Goal: Navigation & Orientation: Find specific page/section

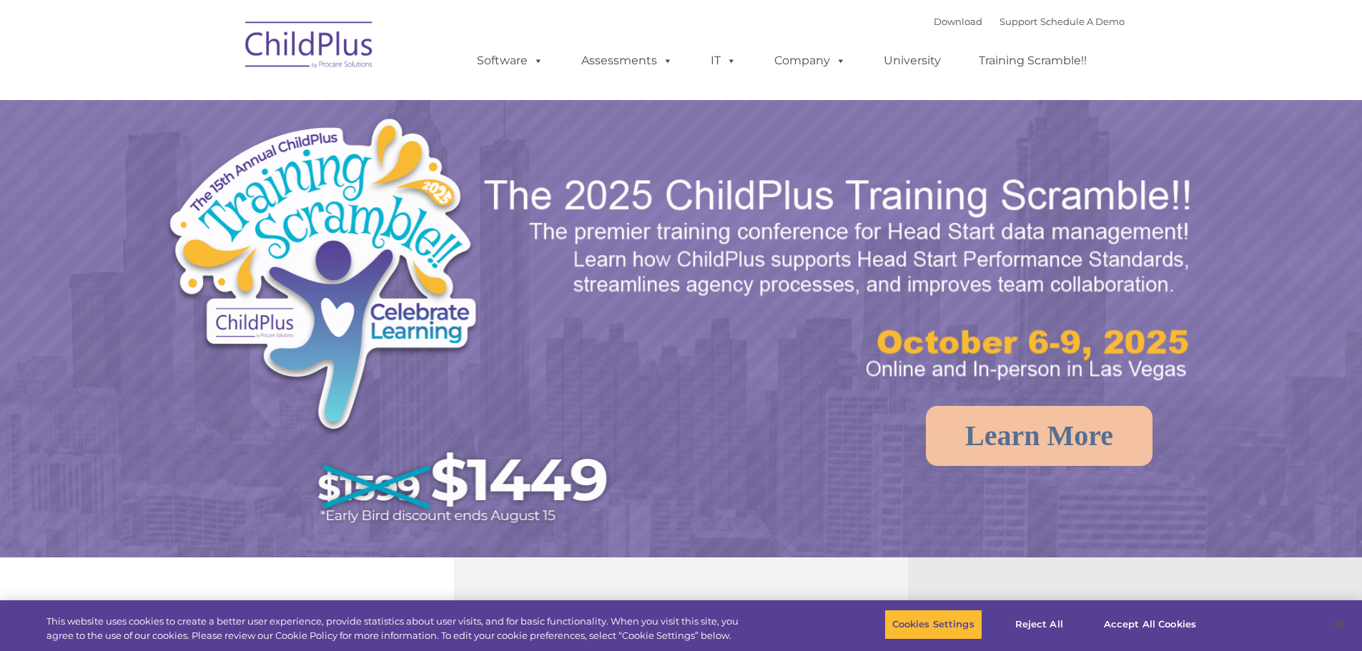
select select "MEDIUM"
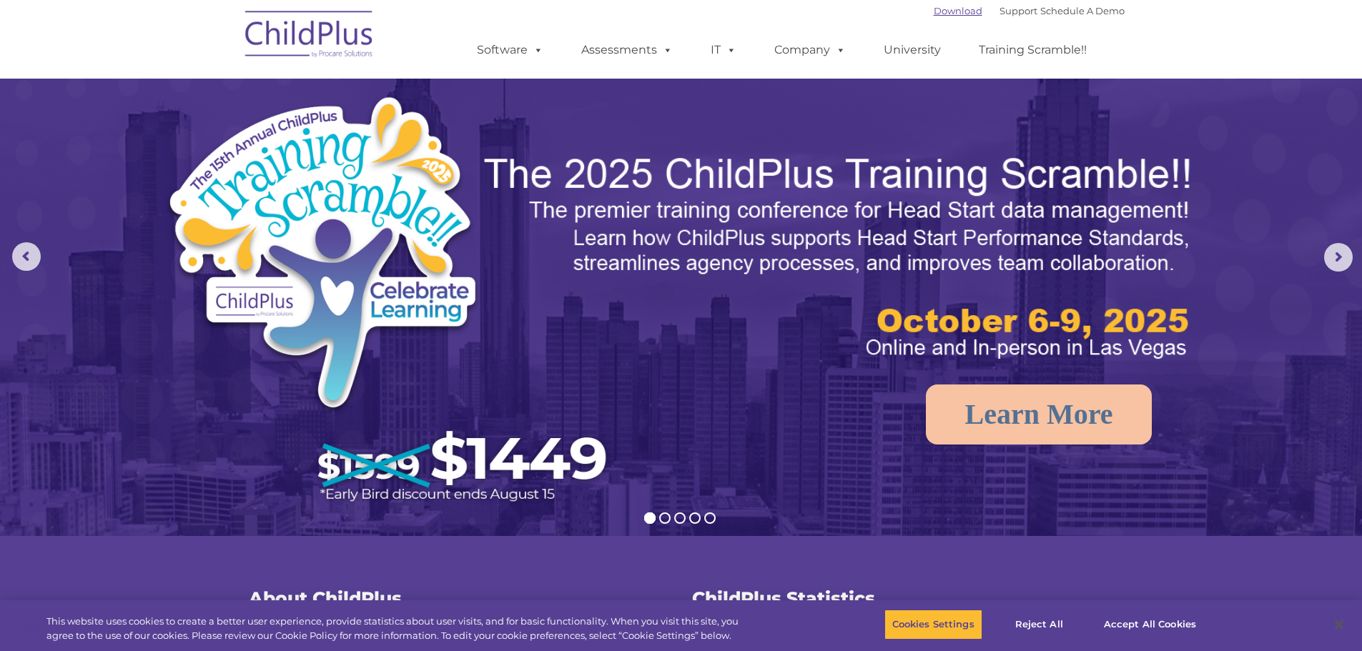
click at [941, 10] on link "Download" at bounding box center [958, 10] width 49 height 11
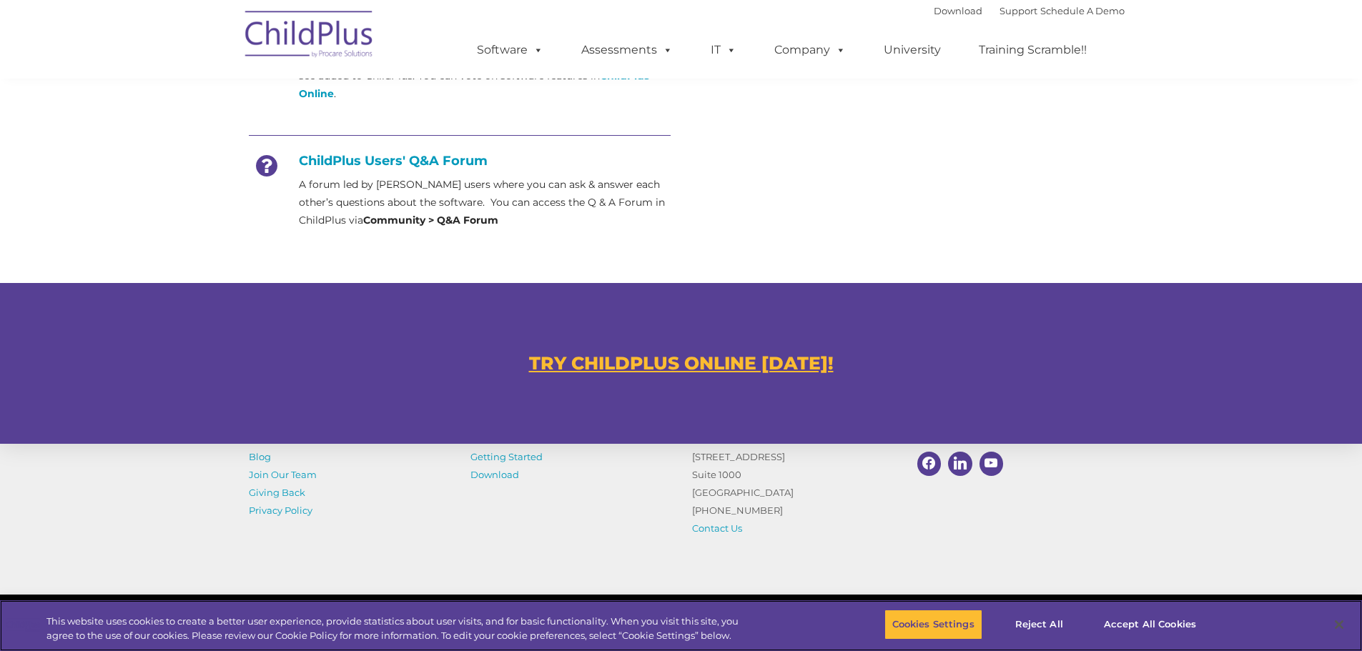
scroll to position [756, 0]
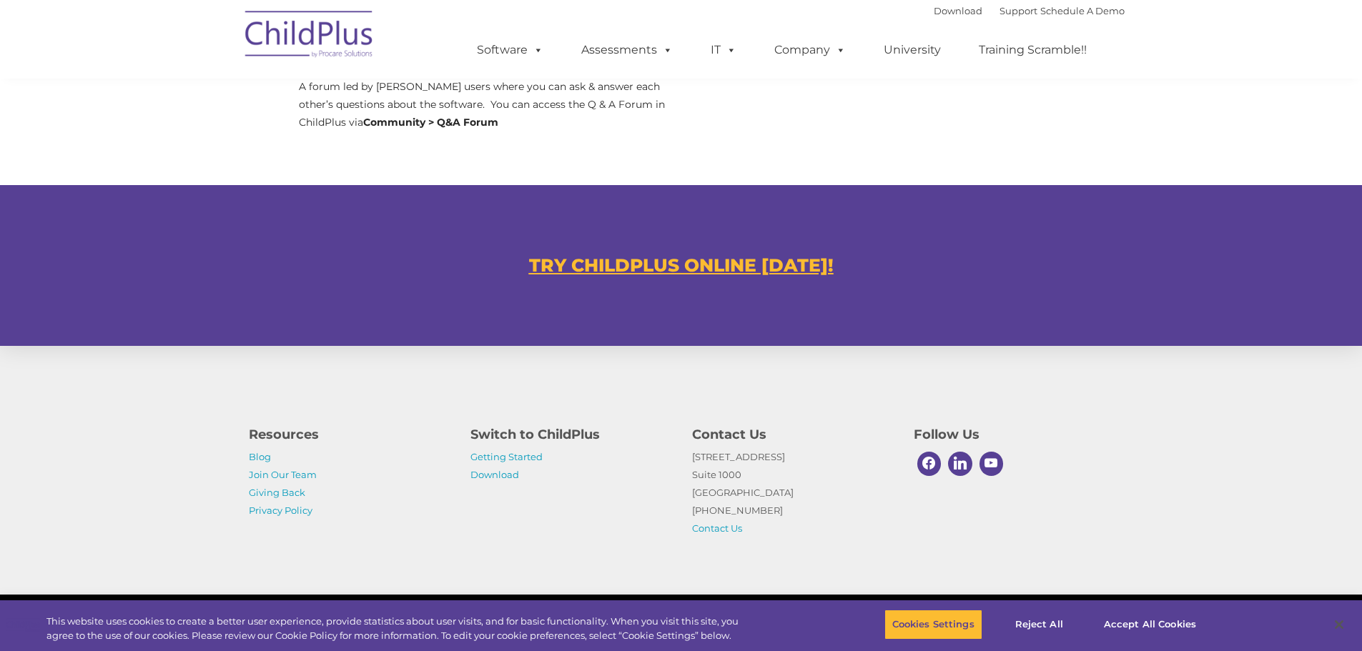
click at [595, 268] on u "TRY CHILDPLUS ONLINE TODAY!" at bounding box center [681, 264] width 305 height 21
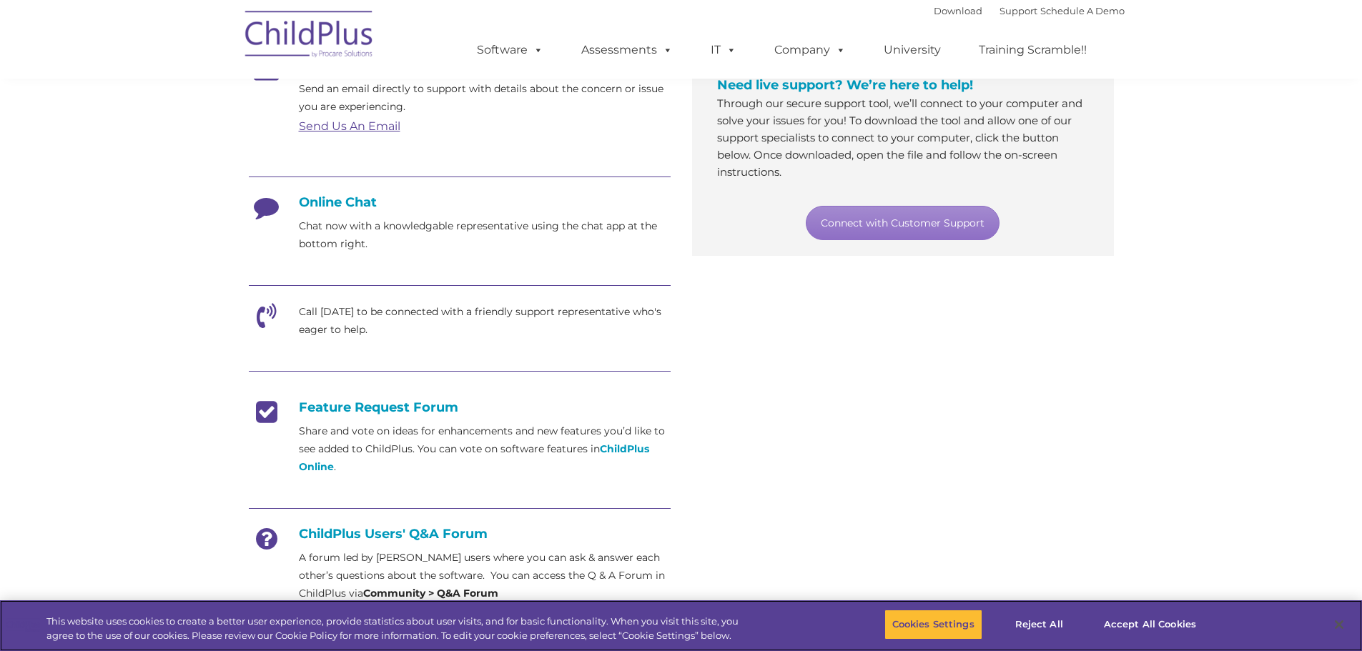
scroll to position [286, 0]
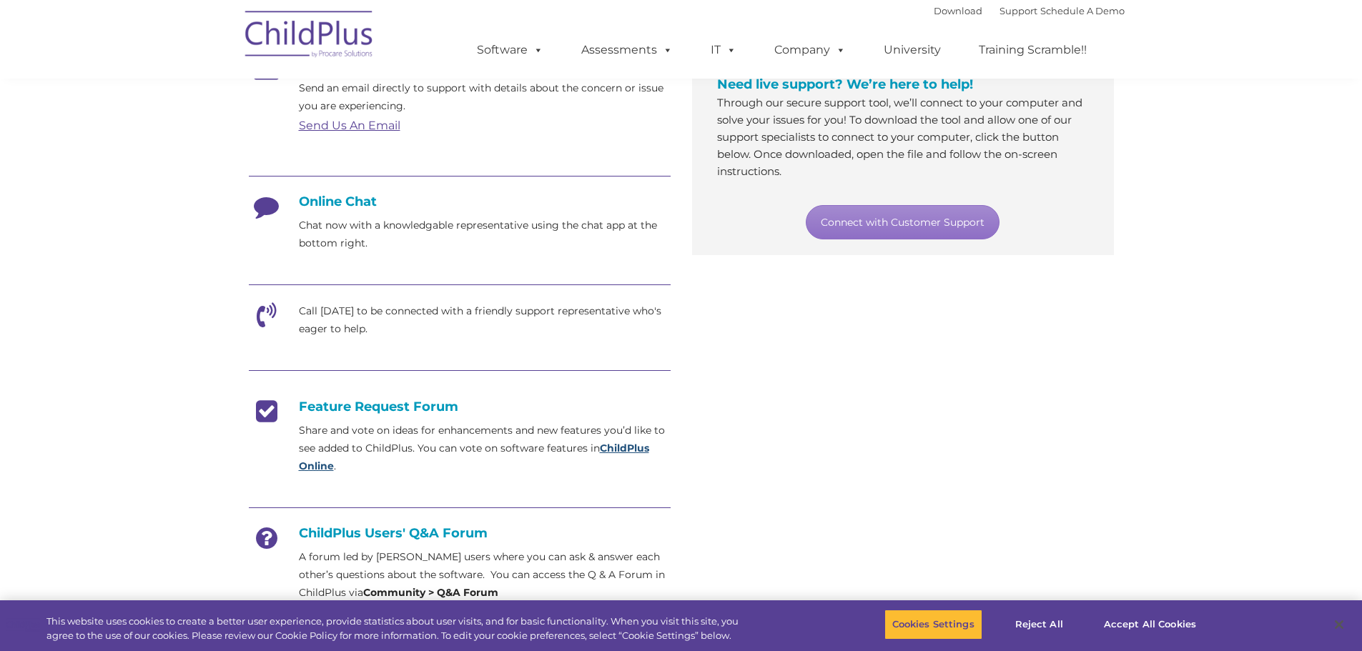
click at [618, 448] on strong "ChildPlus Online" at bounding box center [474, 457] width 350 height 31
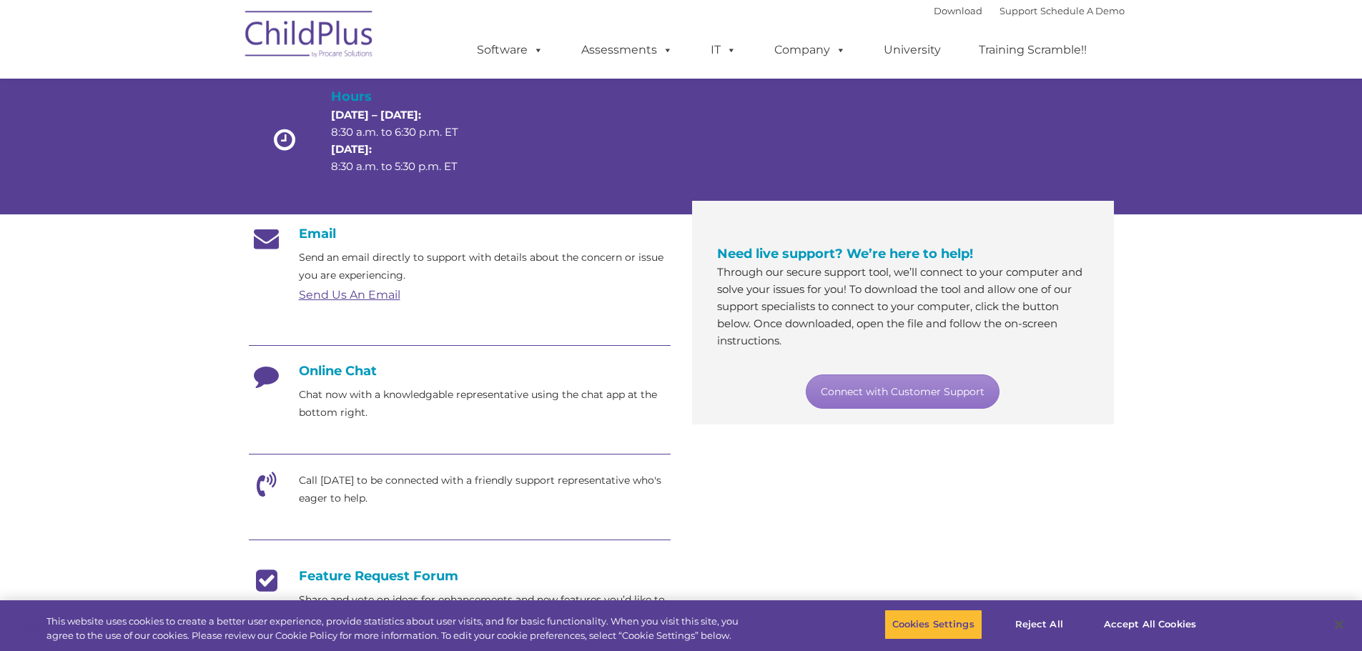
scroll to position [0, 0]
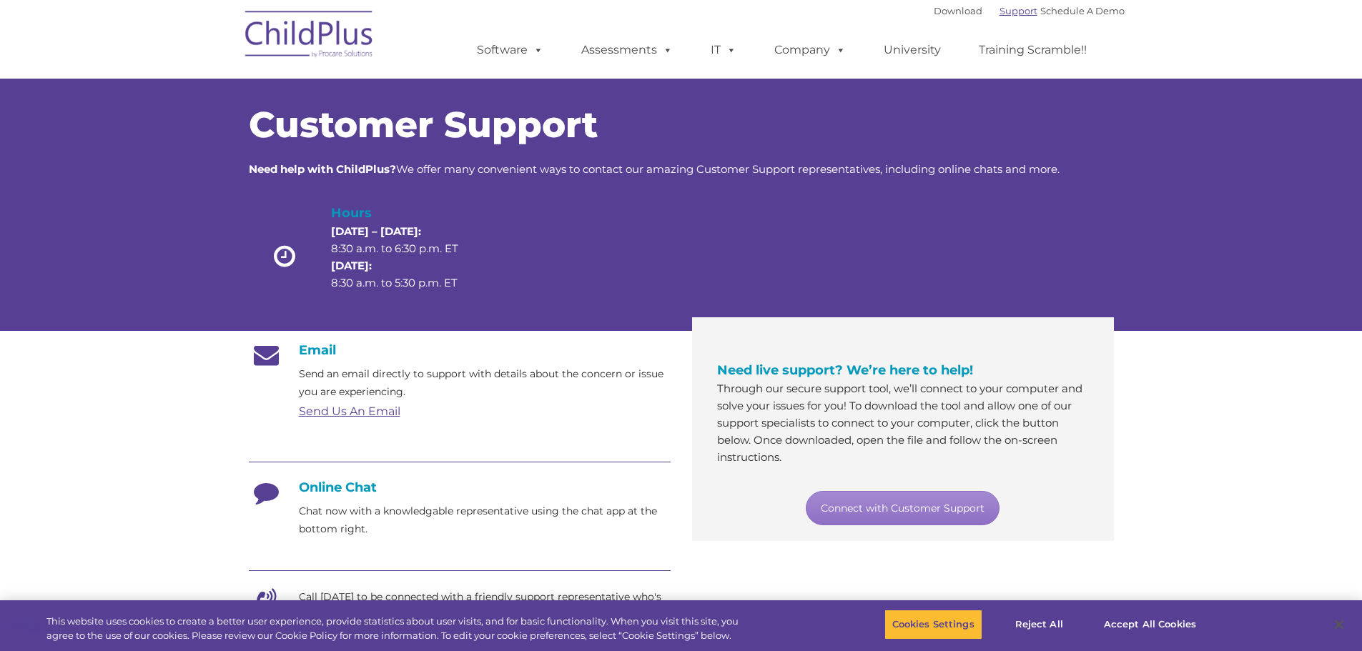
click at [999, 5] on link "Support" at bounding box center [1018, 10] width 38 height 11
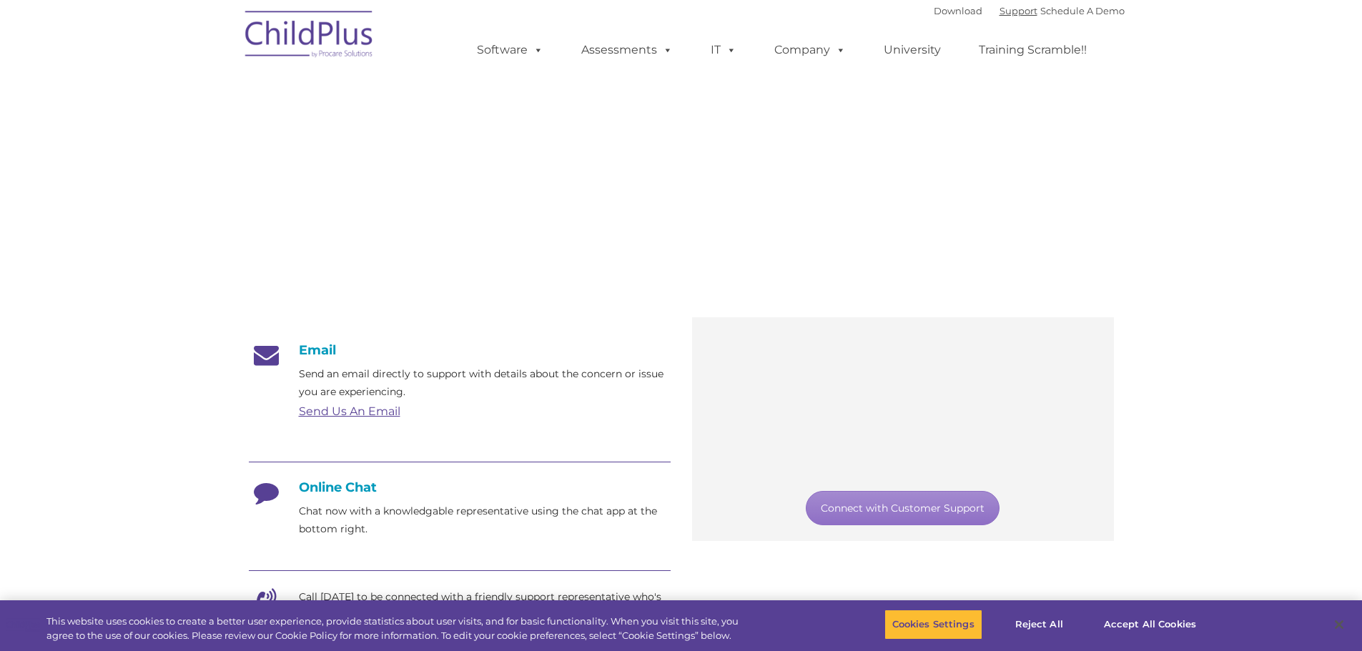
click at [999, 15] on link "Support" at bounding box center [1018, 10] width 38 height 11
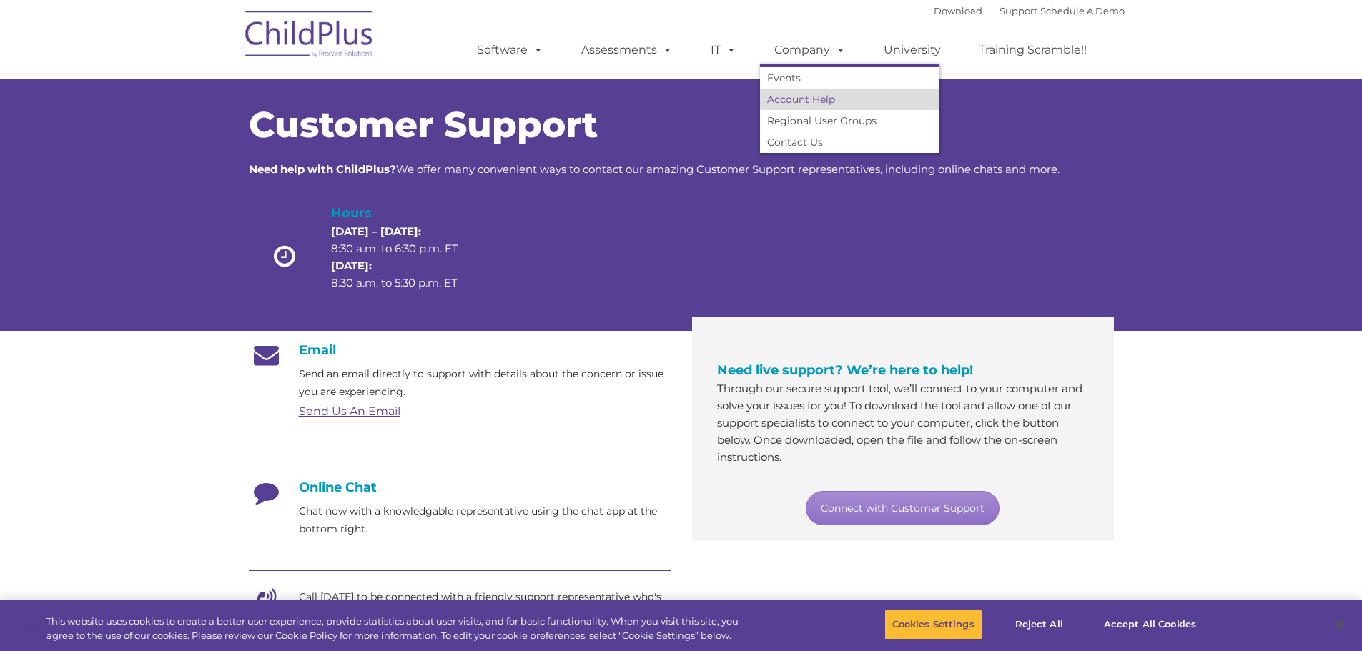
click at [789, 101] on link "Account Help" at bounding box center [849, 99] width 179 height 21
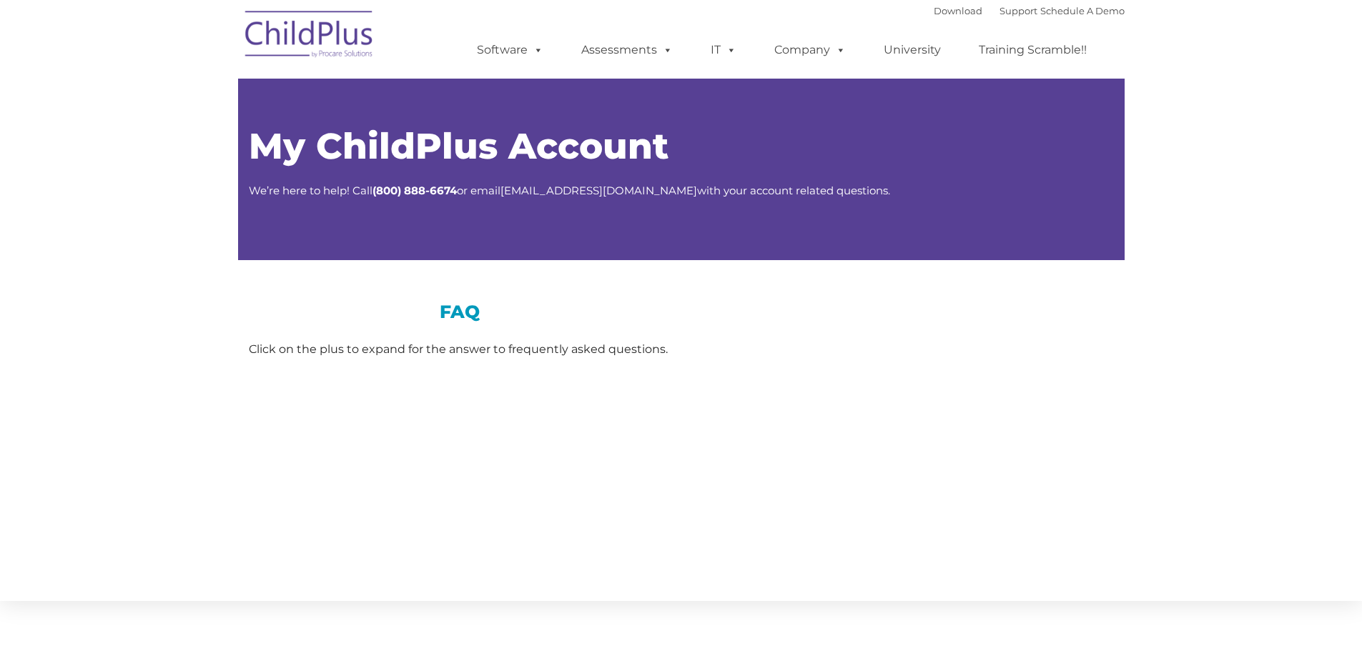
type input ""
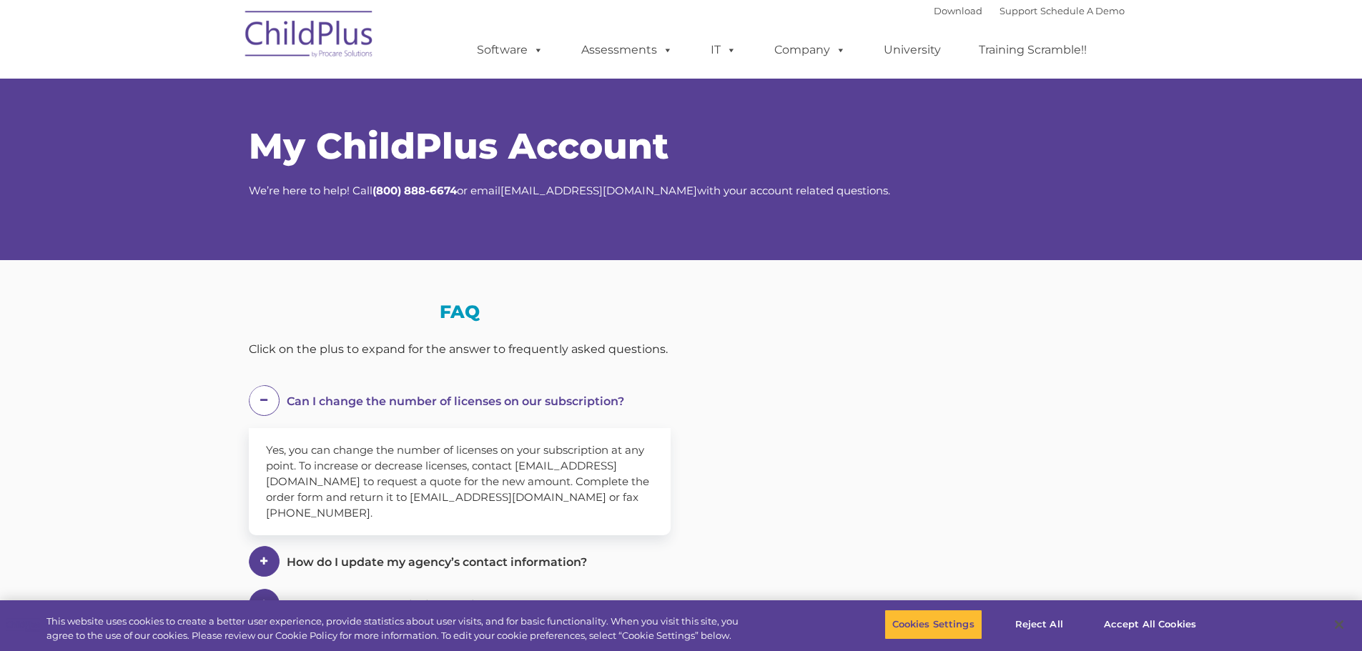
select select "MEDIUM"
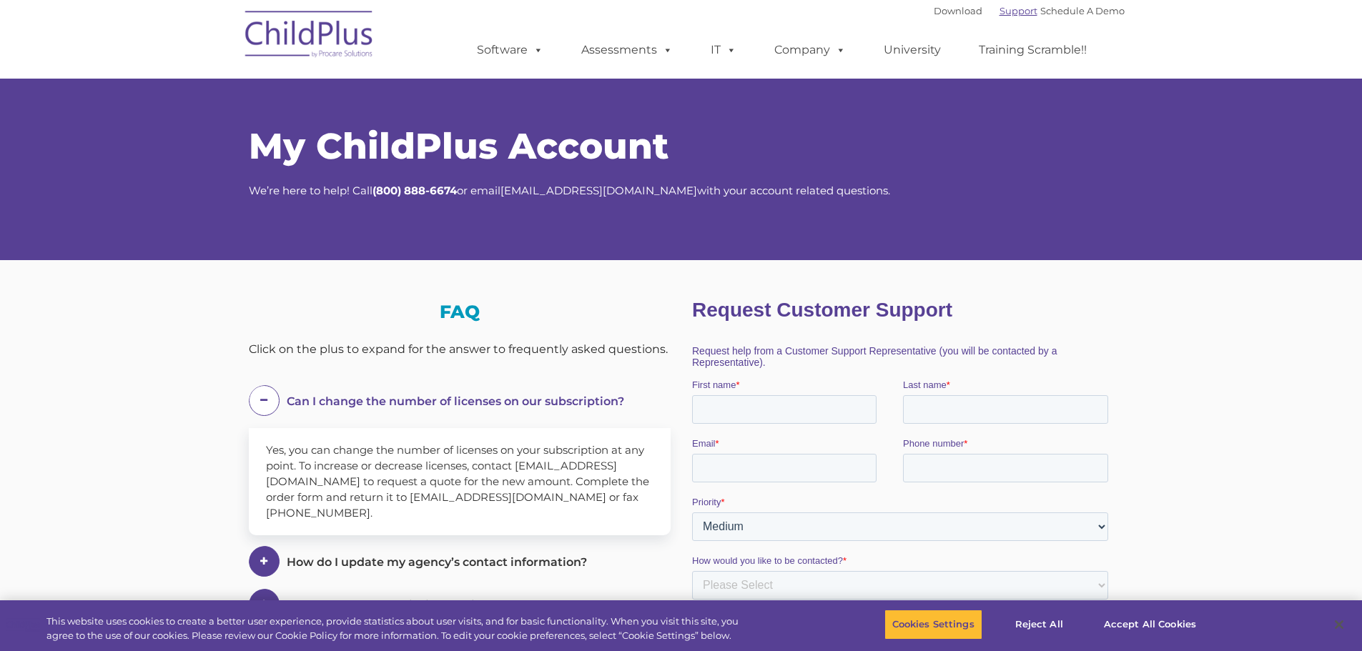
click at [1002, 12] on link "Support" at bounding box center [1018, 10] width 38 height 11
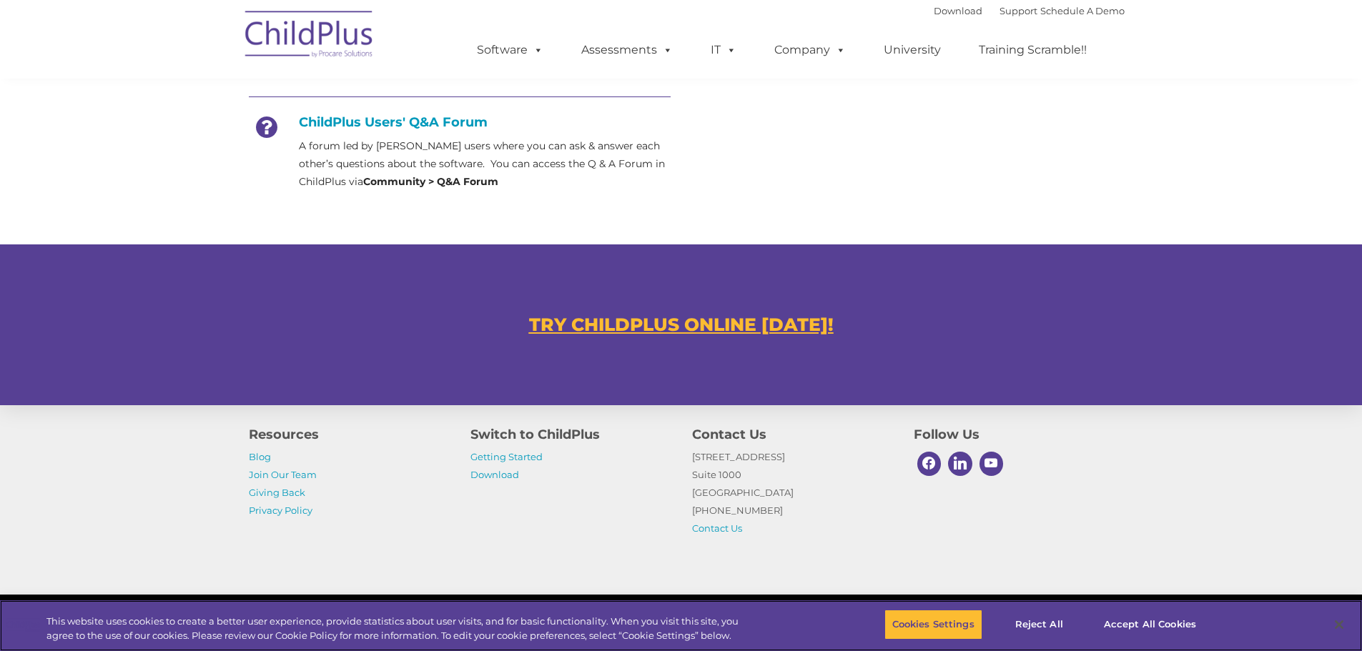
scroll to position [756, 0]
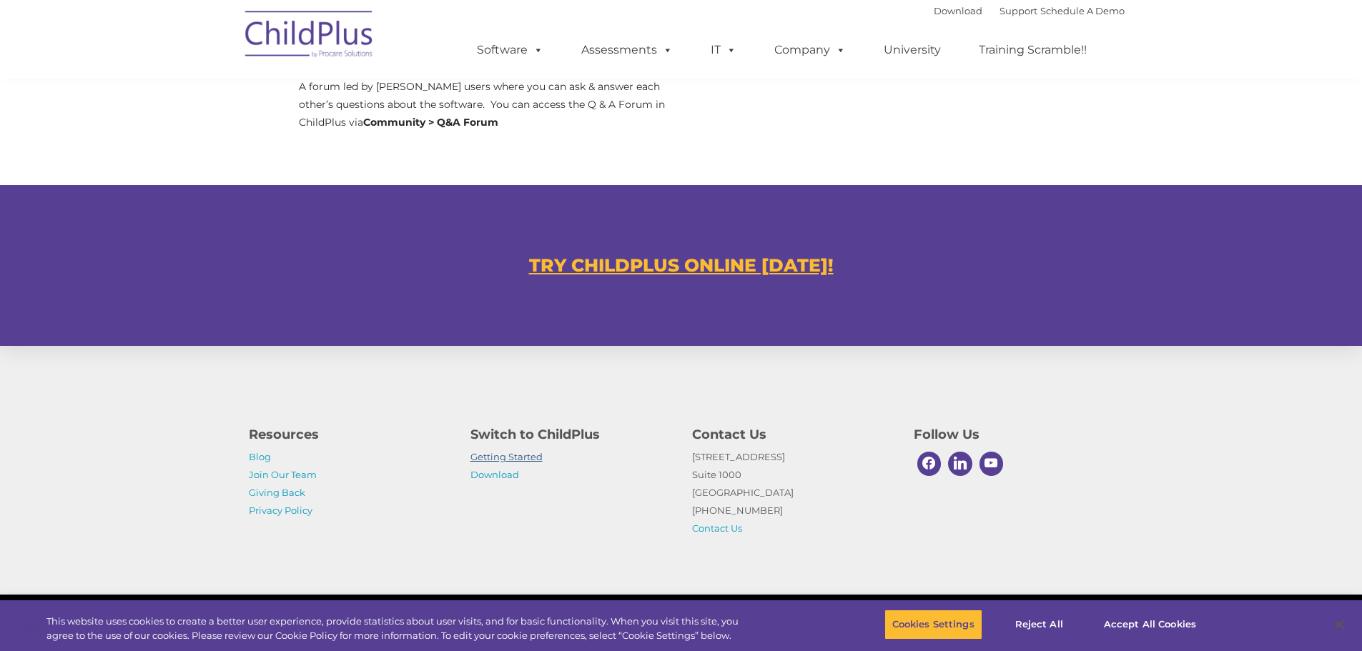
click at [492, 458] on link "Getting Started" at bounding box center [506, 456] width 72 height 11
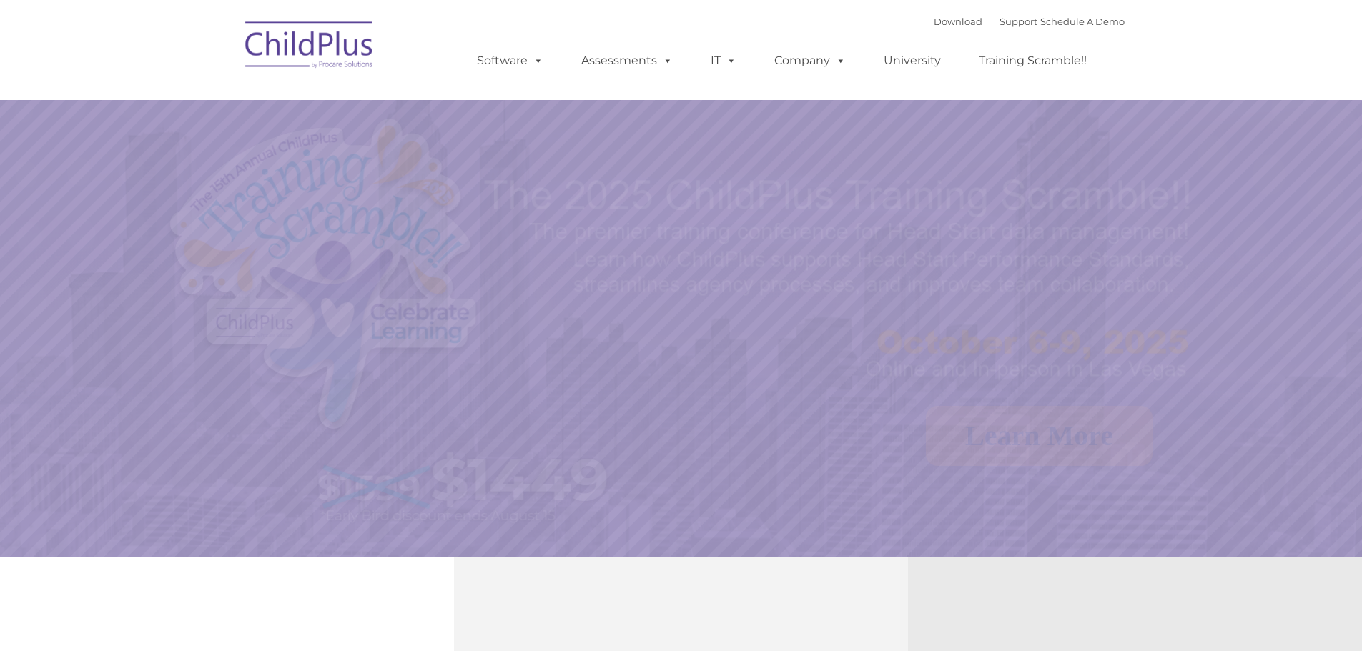
select select "MEDIUM"
